Goal: Task Accomplishment & Management: Manage account settings

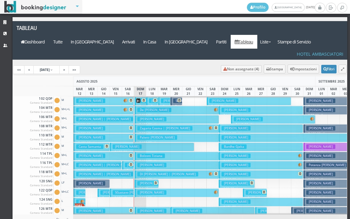
click at [146, 190] on h3 "[PERSON_NAME]" at bounding box center [151, 192] width 29 height 5
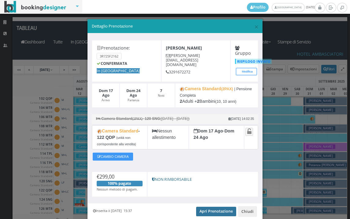
click at [206, 213] on link "Apri Prenotazione" at bounding box center [216, 211] width 40 height 9
click at [254, 28] on span "×" at bounding box center [256, 26] width 4 height 10
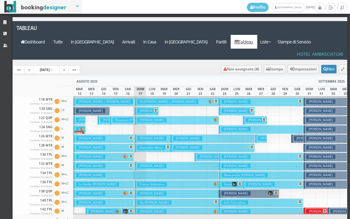
scroll to position [92, 0]
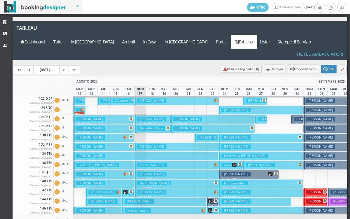
click at [144, 181] on h3 "De [PERSON_NAME]" at bounding box center [154, 183] width 34 height 5
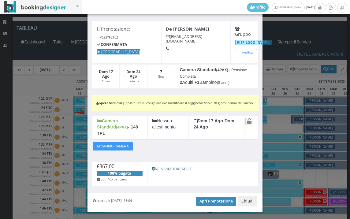
scroll to position [32, 0]
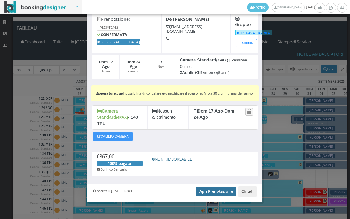
click at [204, 188] on link "Apri Prenotazione" at bounding box center [216, 191] width 40 height 9
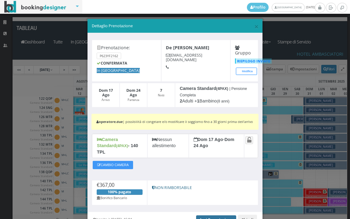
scroll to position [0, 0]
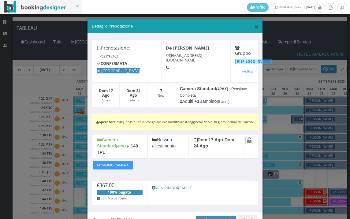
click at [254, 25] on span "×" at bounding box center [256, 26] width 4 height 10
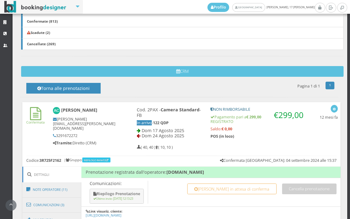
scroll to position [237, 0]
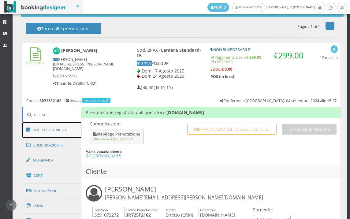
click at [46, 132] on link "Note Operatore (11)" at bounding box center [51, 130] width 59 height 16
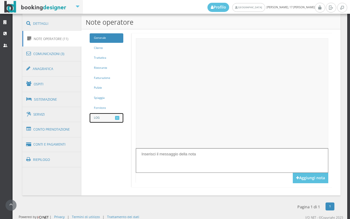
click at [109, 117] on link "LOG 11" at bounding box center [107, 117] width 34 height 9
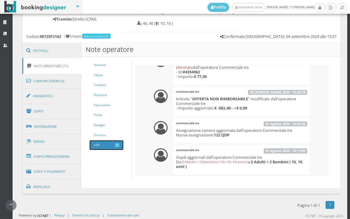
scroll to position [256, 0]
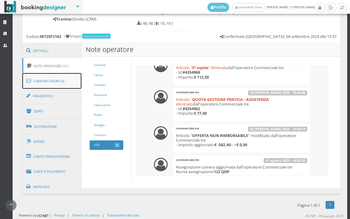
click at [65, 84] on link "Comunicazioni (3)" at bounding box center [51, 81] width 59 height 16
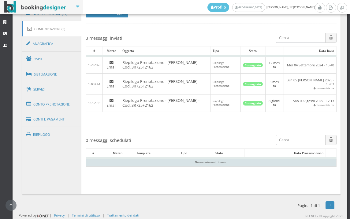
scroll to position [304, 0]
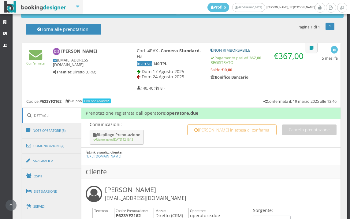
scroll to position [306, 0]
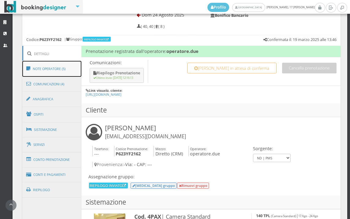
click at [61, 68] on link "Note Operatore (5)" at bounding box center [51, 69] width 59 height 16
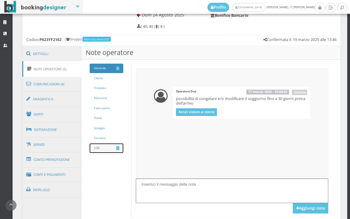
click at [113, 147] on link "LOG 4" at bounding box center [107, 147] width 34 height 9
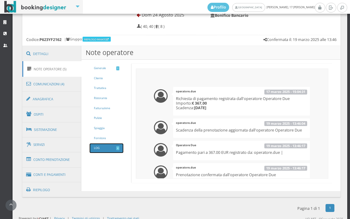
scroll to position [32, 0]
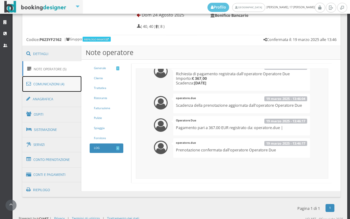
click at [50, 85] on link "Comunicazioni (4)" at bounding box center [51, 84] width 59 height 16
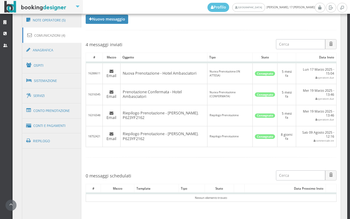
scroll to position [297, 0]
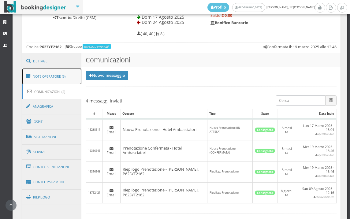
click at [57, 78] on link "Note Operatore (5)" at bounding box center [51, 76] width 59 height 16
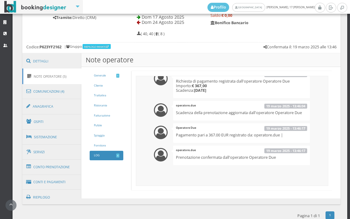
scroll to position [0, 0]
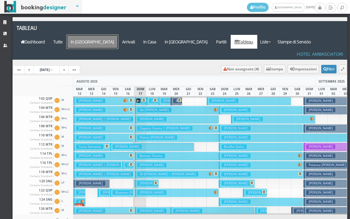
click at [118, 35] on a=pms-arrival-reservations"] "In [GEOGRAPHIC_DATA]" at bounding box center [92, 42] width 51 height 14
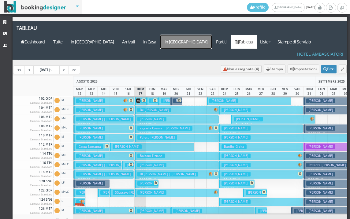
click at [210, 35] on a=pms-departure-reservations"] "In [GEOGRAPHIC_DATA]" at bounding box center [185, 42] width 51 height 14
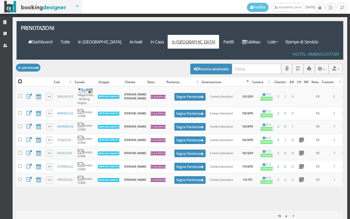
click at [19, 79] on input "checkbox" at bounding box center [20, 81] width 4 height 4
checkbox input "true"
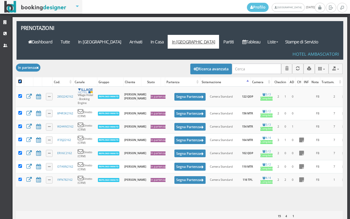
checkbox input "true"
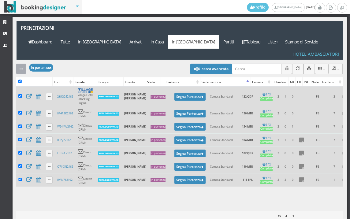
click at [21, 67] on icon "button" at bounding box center [21, 69] width 3 height 4
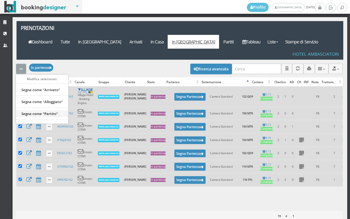
click at [46, 110] on link "Segna come "Partito"" at bounding box center [42, 113] width 52 height 7
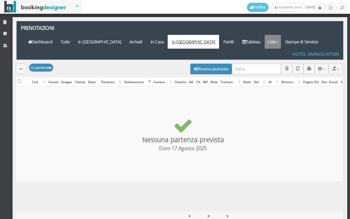
click at [281, 35] on link "Liste" at bounding box center [272, 42] width 16 height 14
click at [284, 70] on link "Foglio Pulizie" at bounding box center [286, 75] width 44 height 11
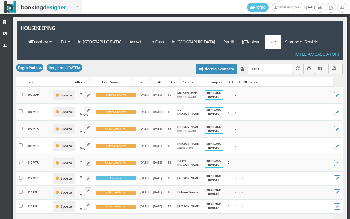
click at [267, 64] on input "[DATE]" at bounding box center [270, 69] width 44 height 10
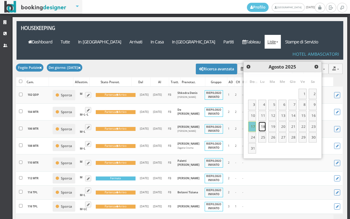
click at [262, 126] on link "18" at bounding box center [262, 126] width 8 height 10
type input "[DATE]"
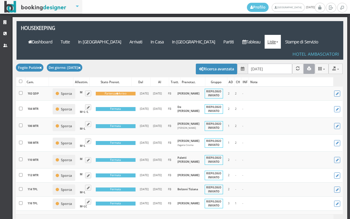
click at [307, 67] on icon "button" at bounding box center [309, 69] width 4 height 4
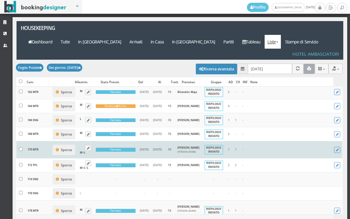
scroll to position [509, 0]
